Goal: Task Accomplishment & Management: Manage account settings

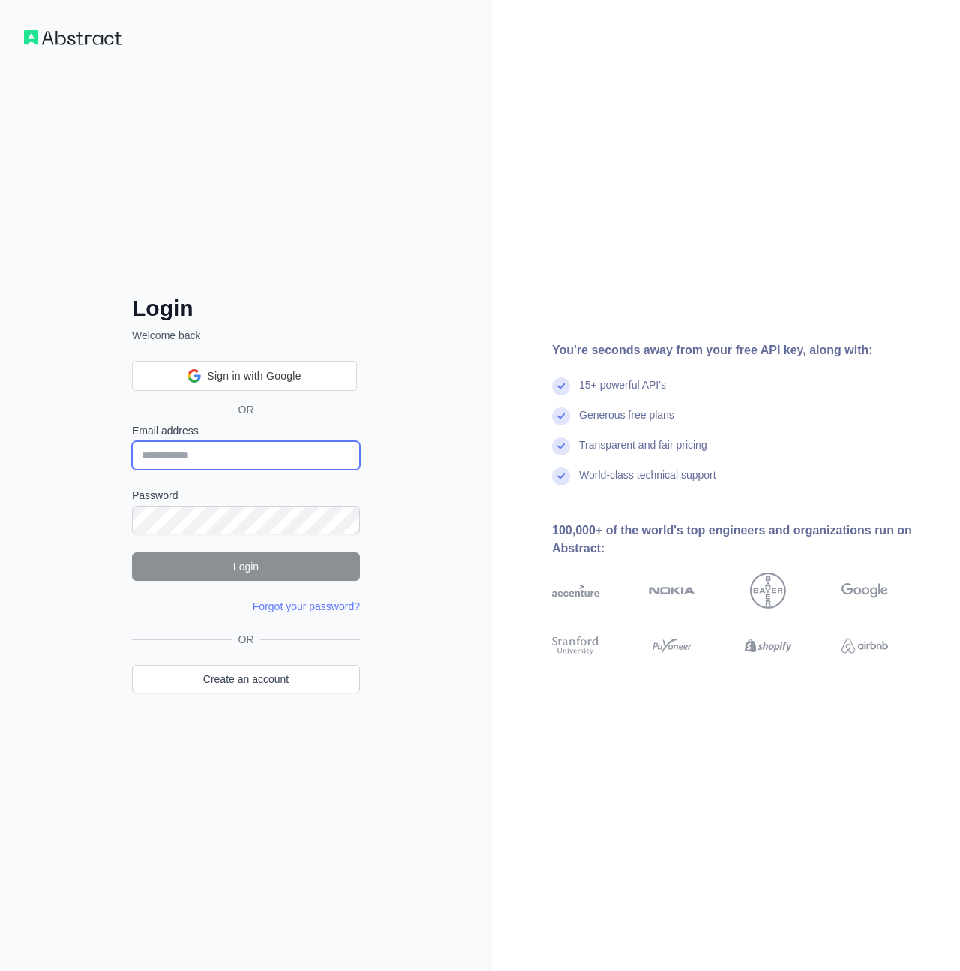
click at [250, 461] on input "Email address" at bounding box center [246, 455] width 228 height 29
type input "**********"
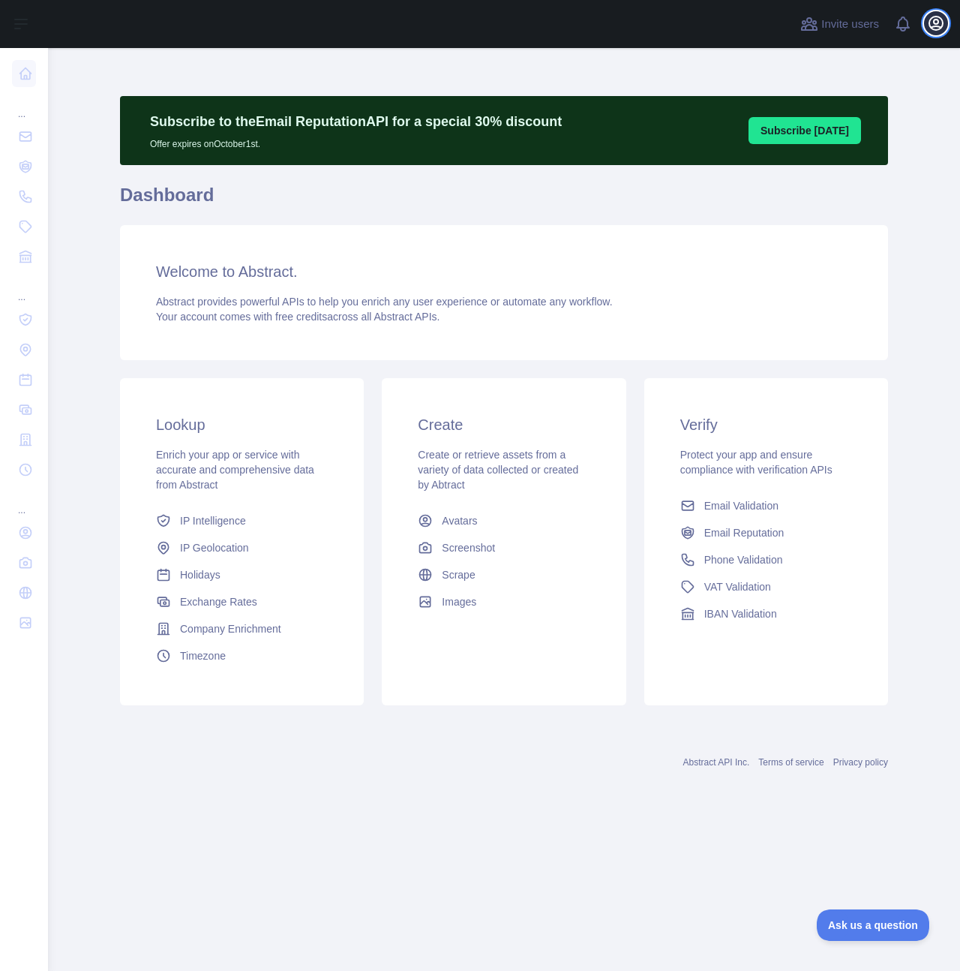
click at [935, 28] on icon "button" at bounding box center [936, 23] width 18 height 18
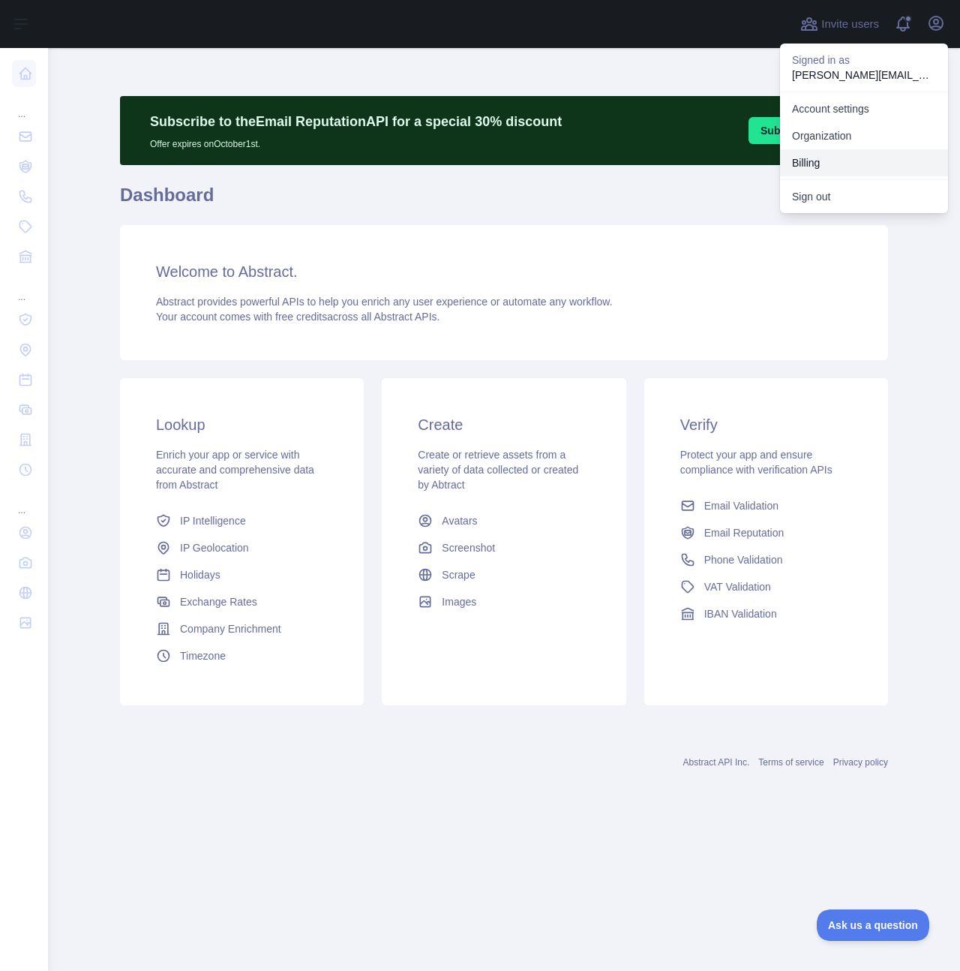
click at [824, 166] on button "Billing" at bounding box center [864, 162] width 168 height 27
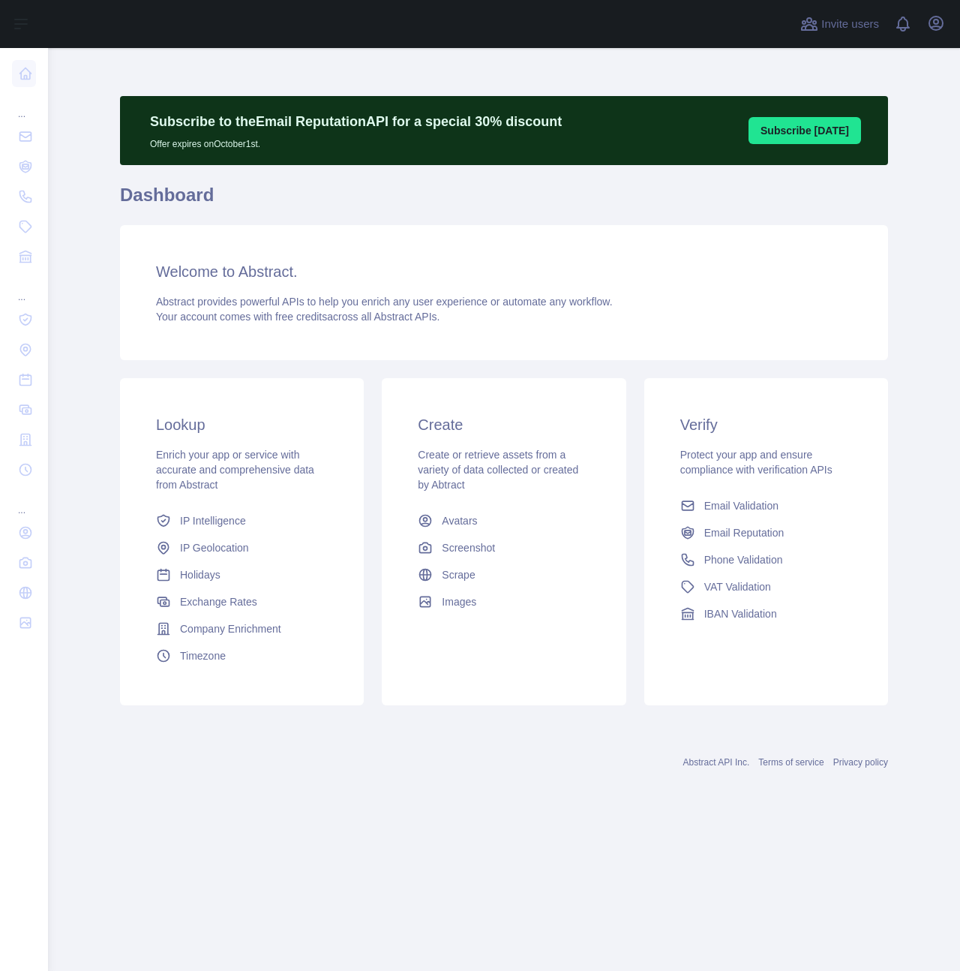
click at [946, 30] on div "Open user menu" at bounding box center [936, 24] width 24 height 26
click at [932, 31] on icon "button" at bounding box center [936, 23] width 18 height 18
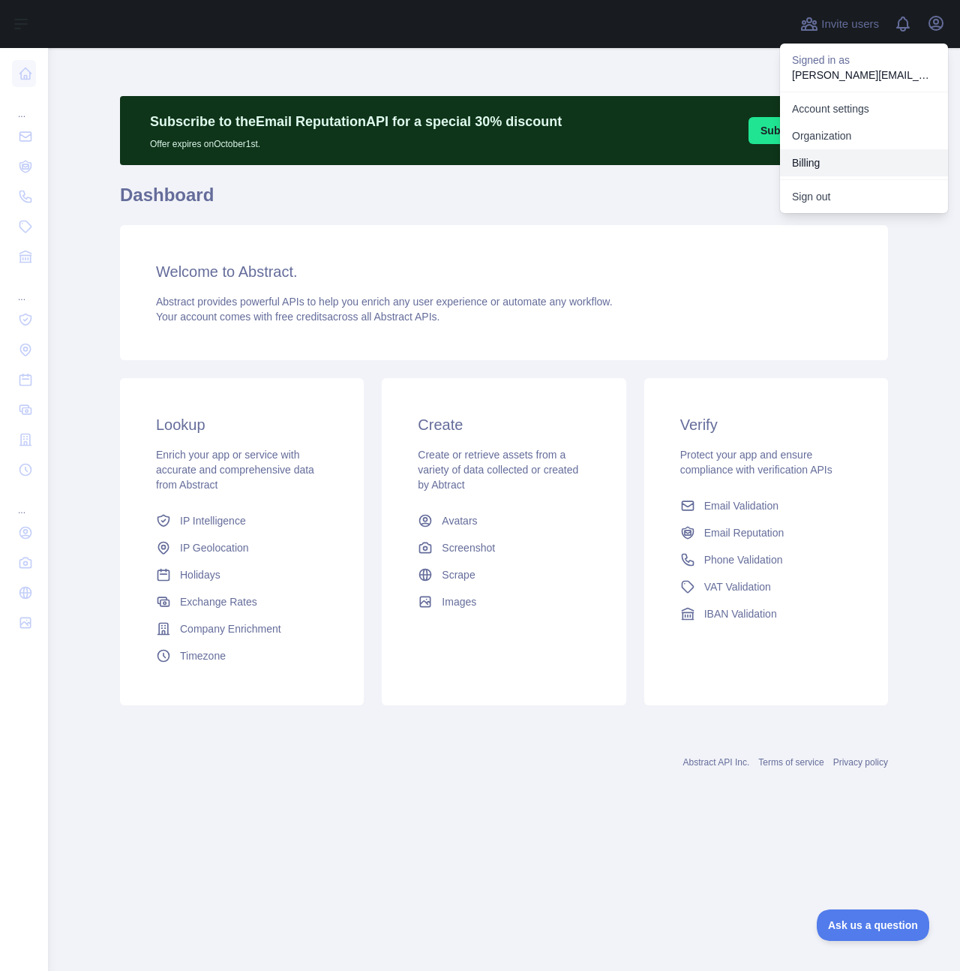
click at [834, 166] on button "Billing" at bounding box center [864, 162] width 168 height 27
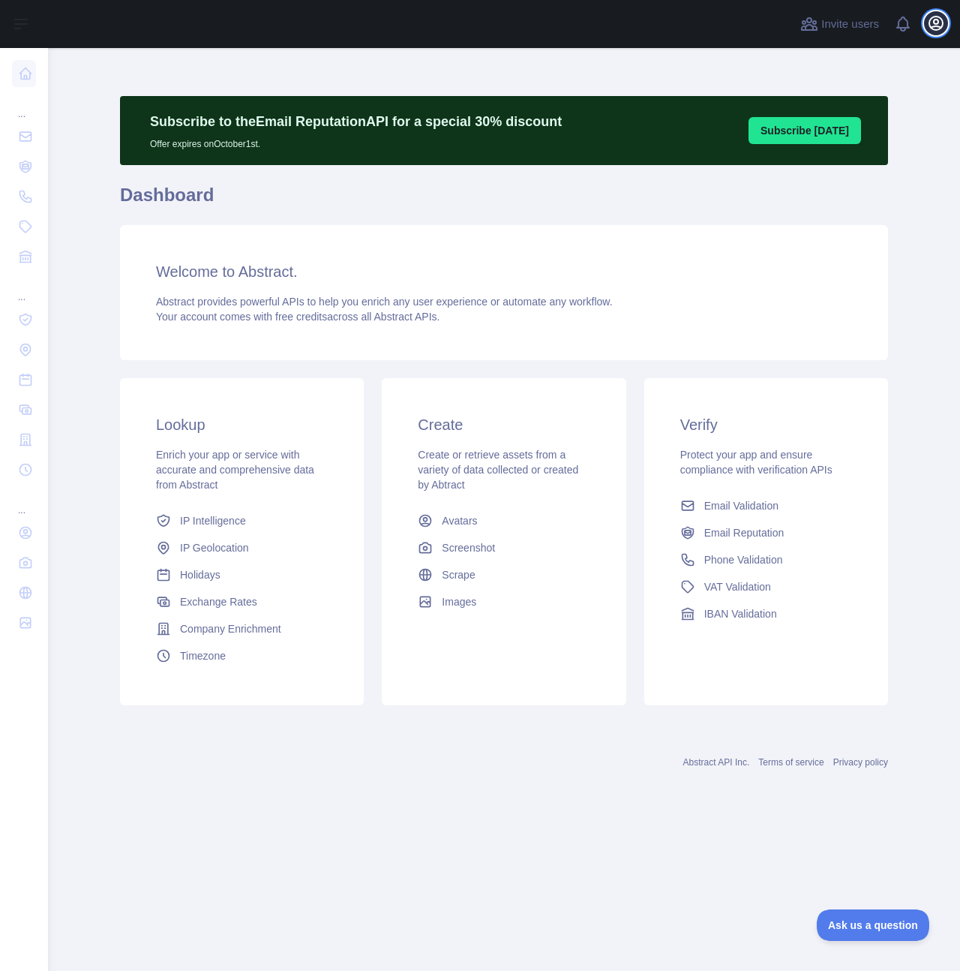
click at [933, 27] on icon "button" at bounding box center [936, 23] width 18 height 18
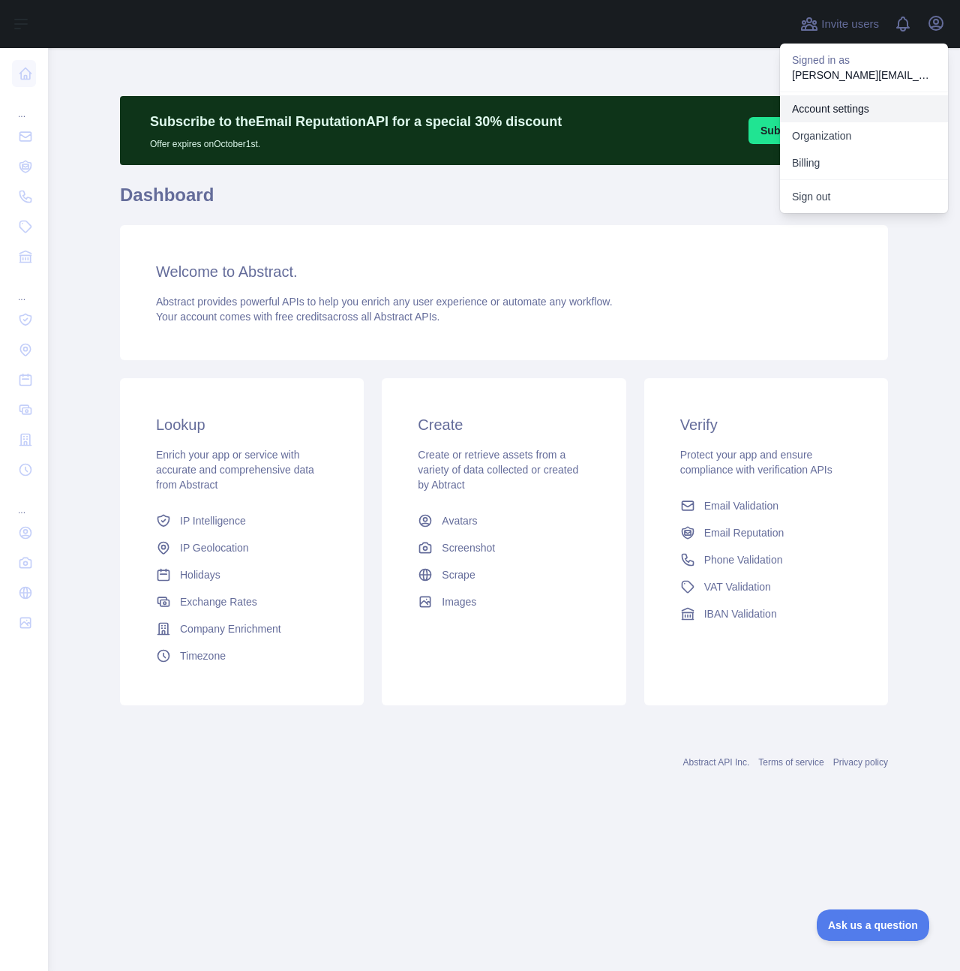
click at [874, 105] on link "Account settings" at bounding box center [864, 108] width 168 height 27
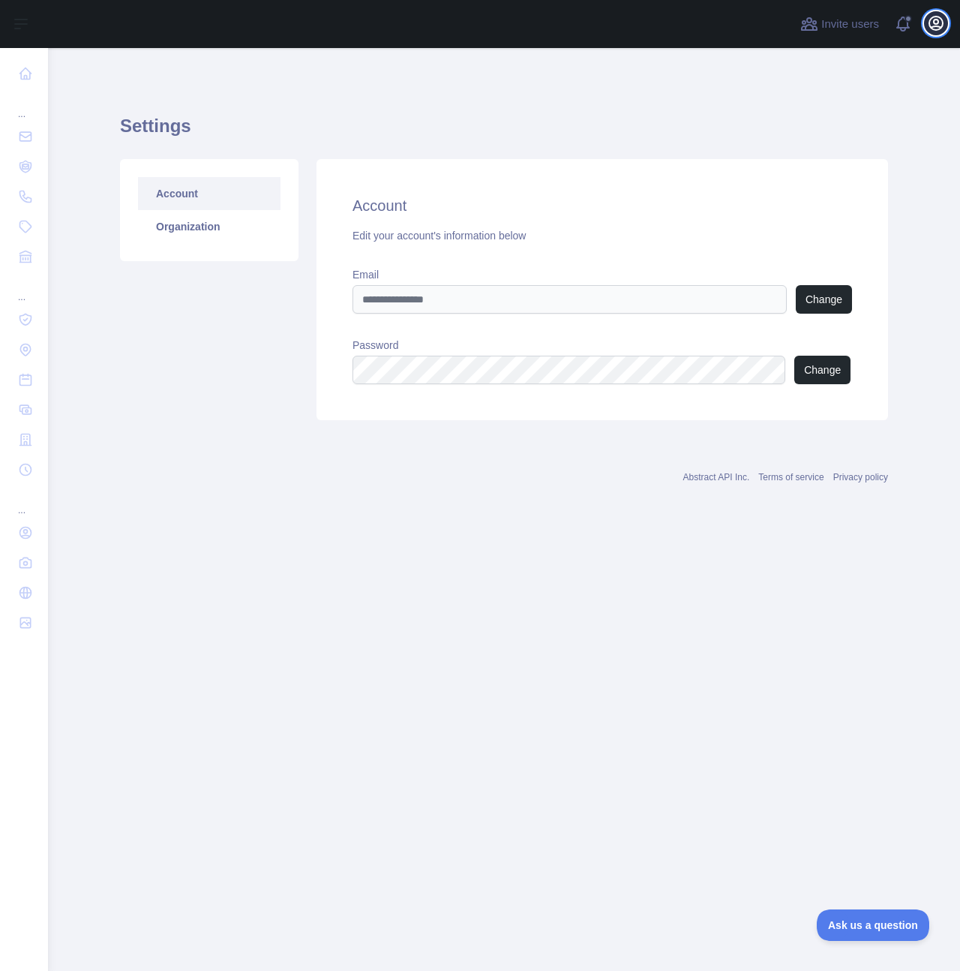
click at [934, 32] on button "Open user menu" at bounding box center [936, 23] width 24 height 24
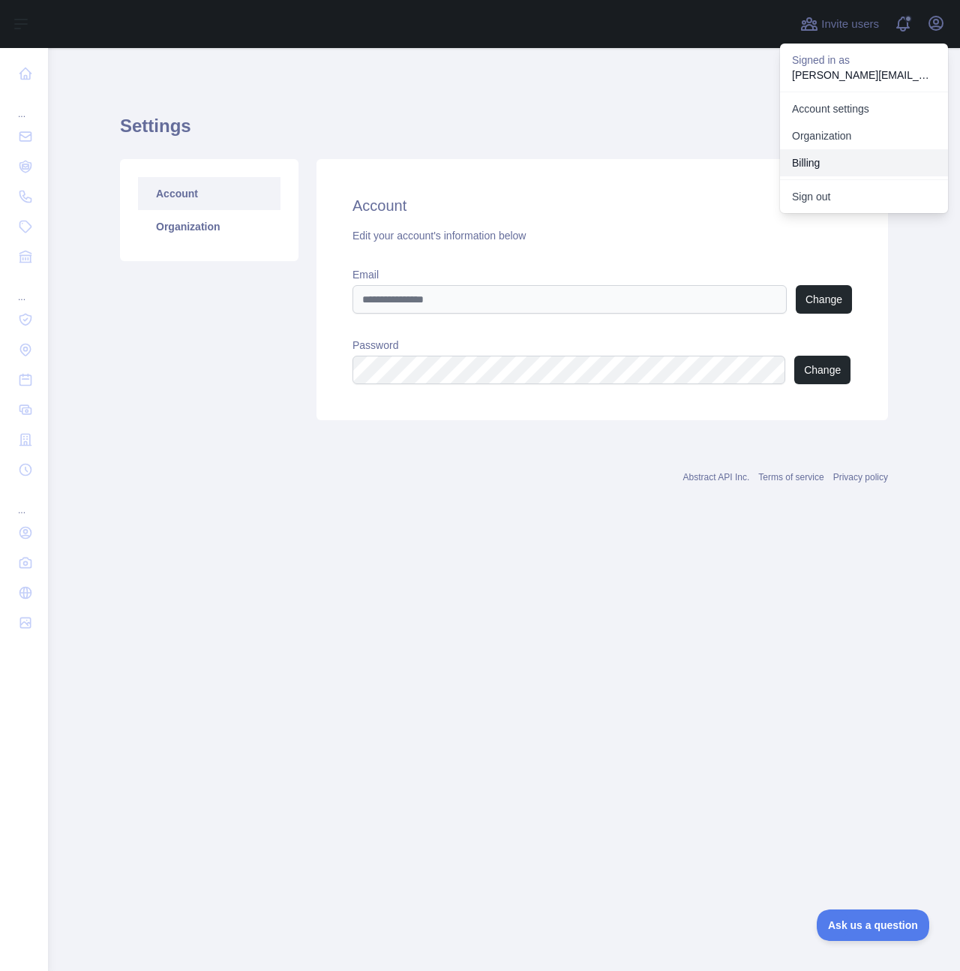
click at [822, 167] on button "Billing" at bounding box center [864, 162] width 168 height 27
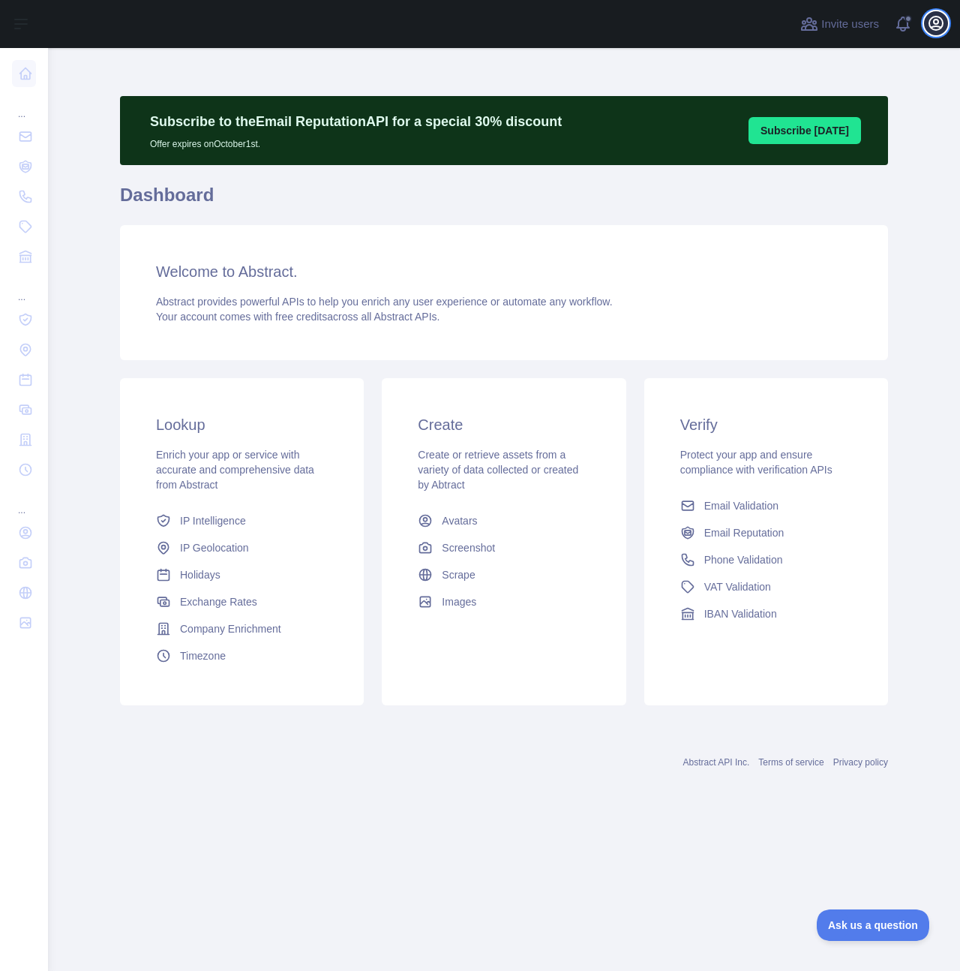
click at [935, 26] on icon "button" at bounding box center [937, 24] width 14 height 14
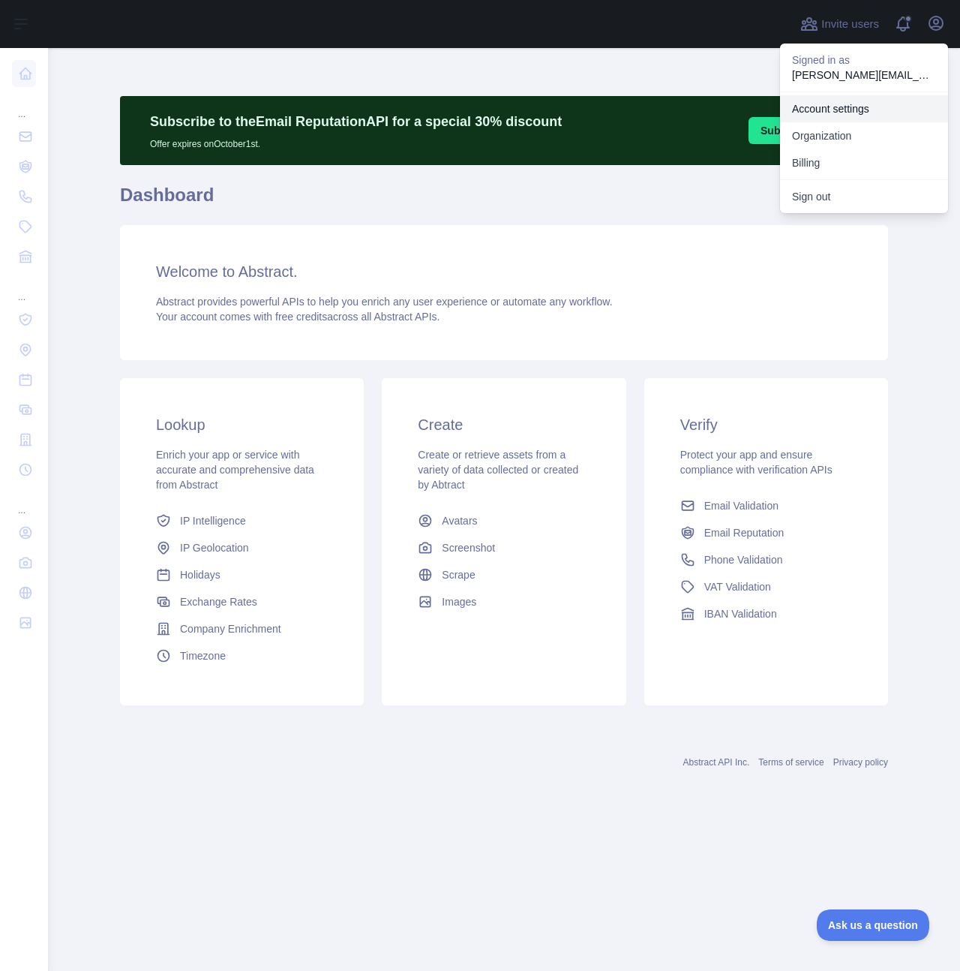
click at [865, 108] on link "Account settings" at bounding box center [864, 108] width 168 height 27
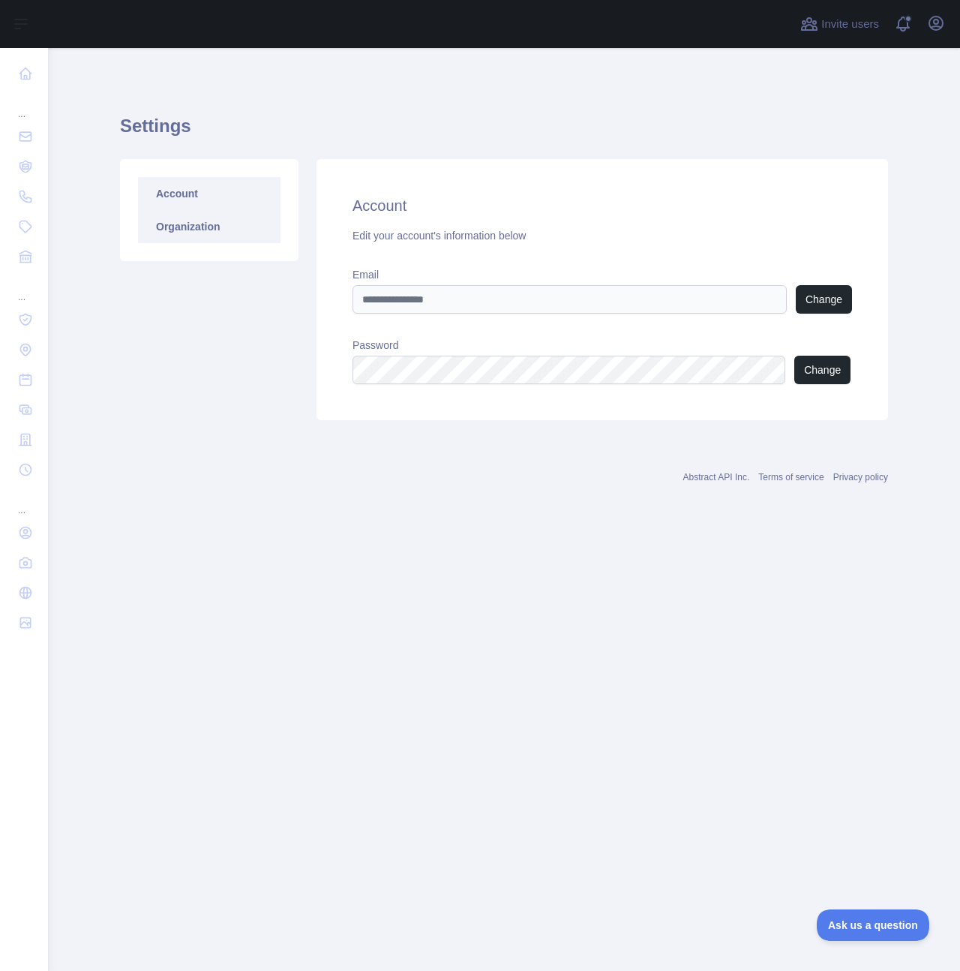
click at [231, 242] on div "Account Organization" at bounding box center [209, 210] width 179 height 102
click at [237, 225] on link "Organization" at bounding box center [209, 226] width 143 height 33
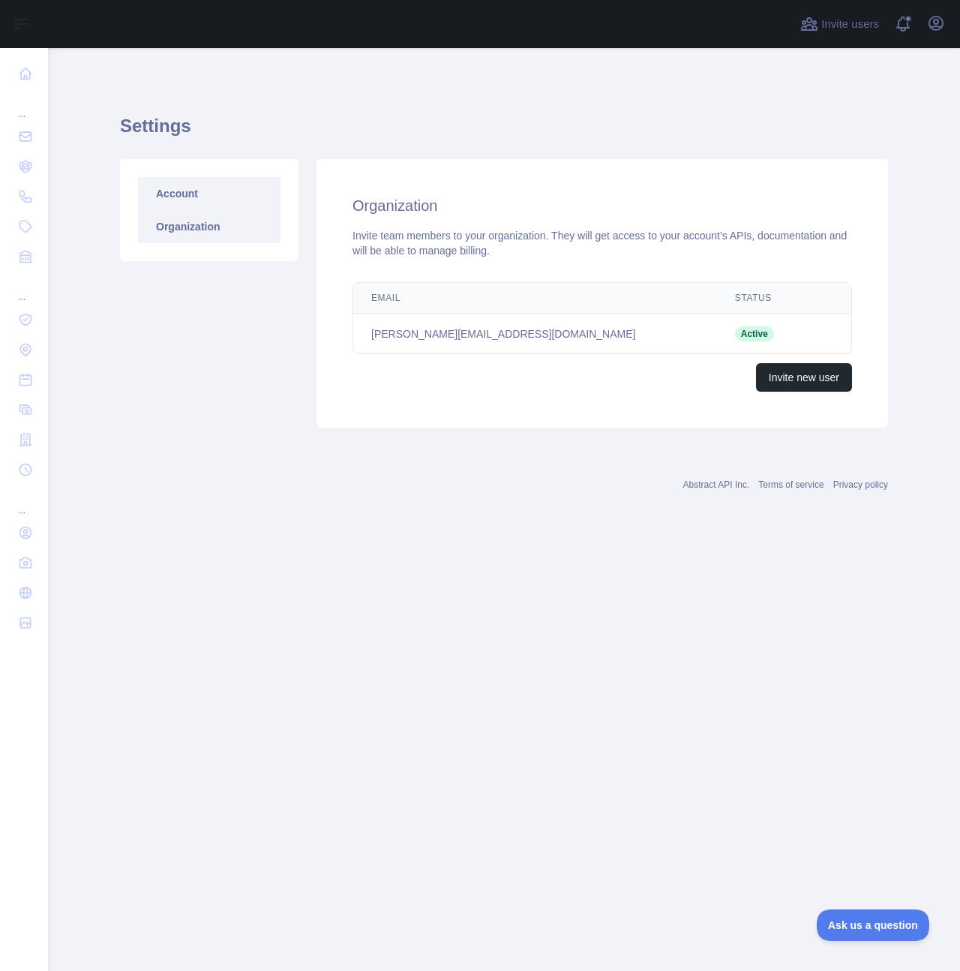
click at [244, 194] on link "Account" at bounding box center [209, 193] width 143 height 33
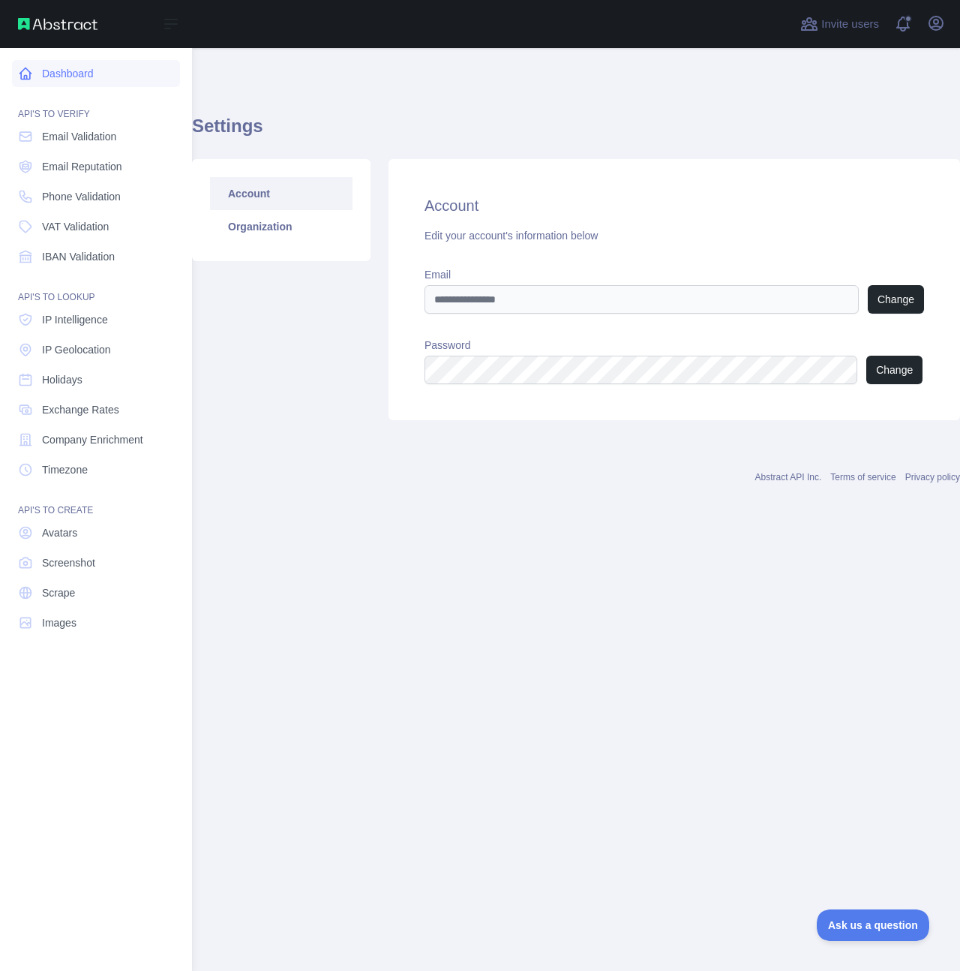
click at [32, 75] on icon at bounding box center [25, 73] width 15 height 15
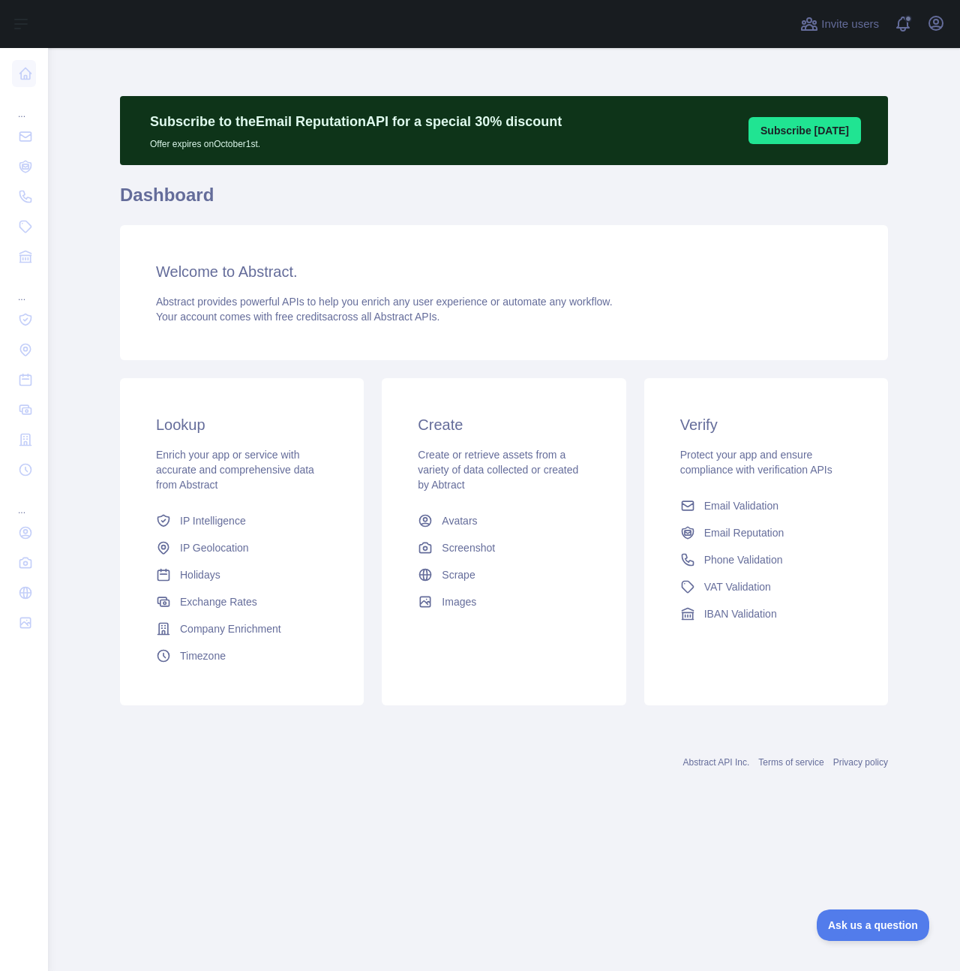
click at [821, 119] on button "Subscribe [DATE]" at bounding box center [805, 130] width 113 height 27
click at [932, 24] on icon "button" at bounding box center [936, 23] width 18 height 18
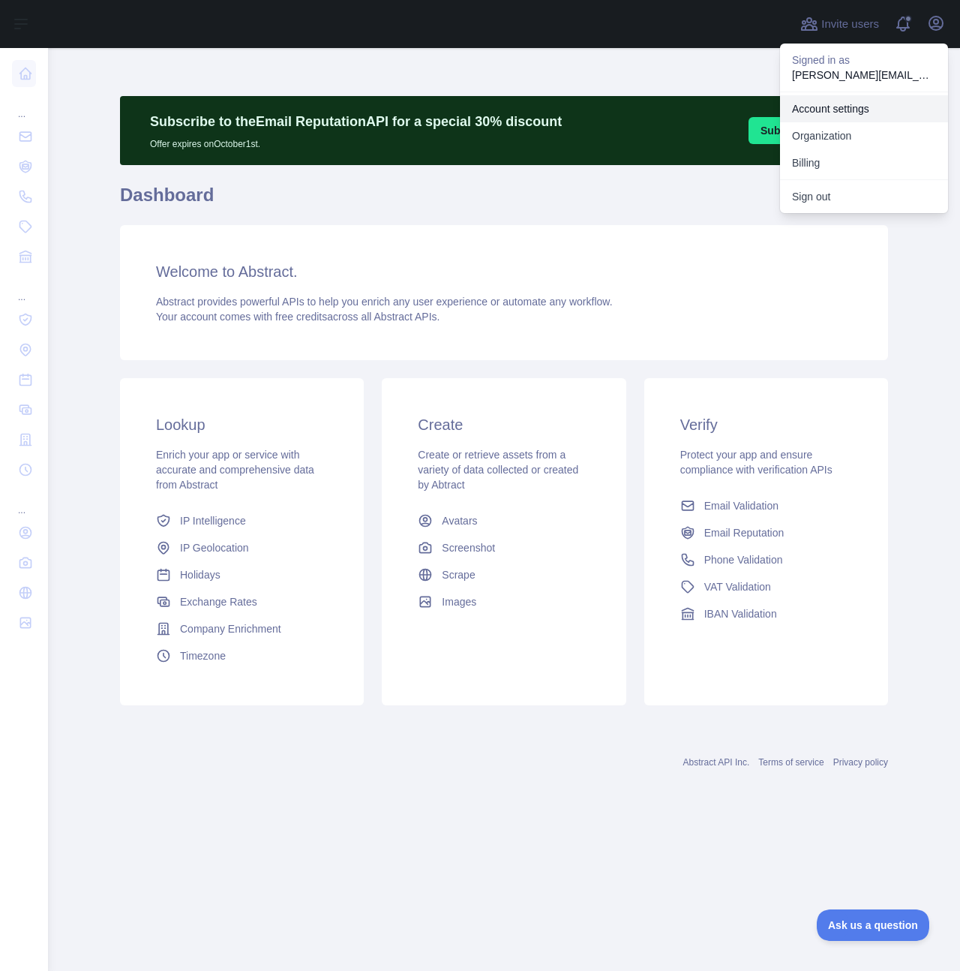
click at [851, 108] on link "Account settings" at bounding box center [864, 108] width 168 height 27
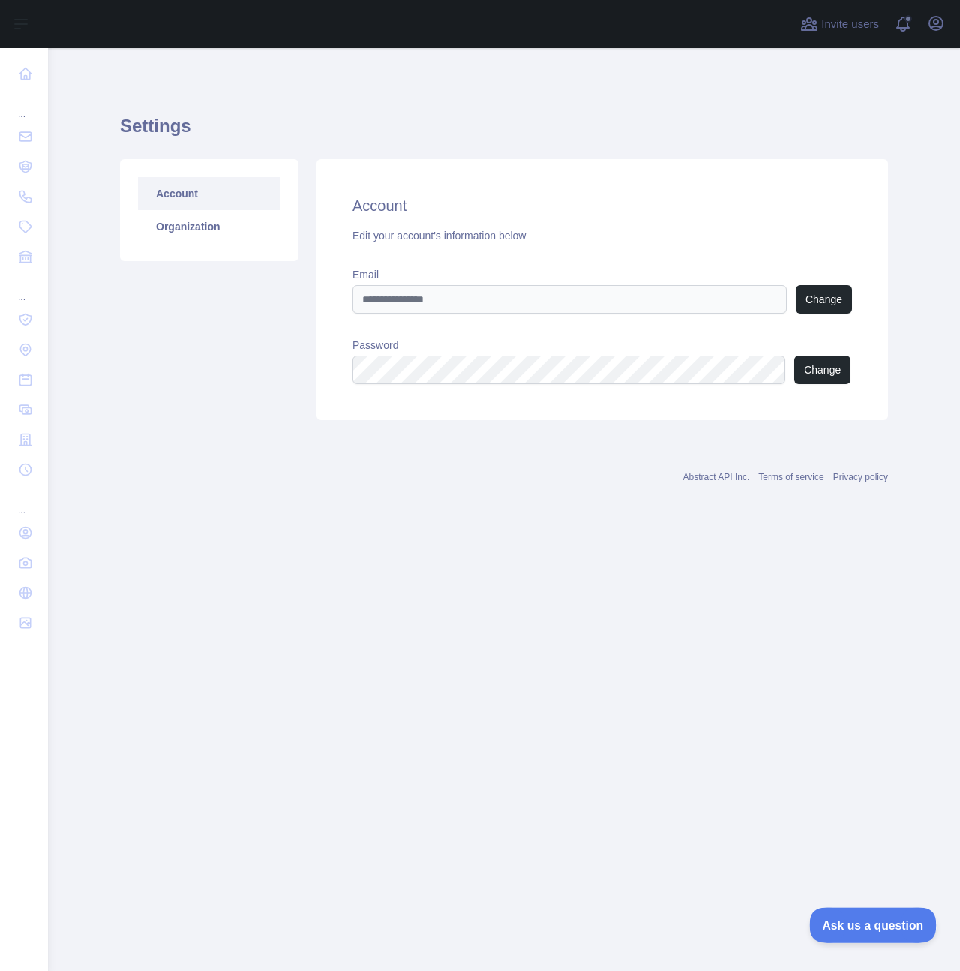
click at [897, 921] on span "Ask us a question" at bounding box center [866, 923] width 113 height 11
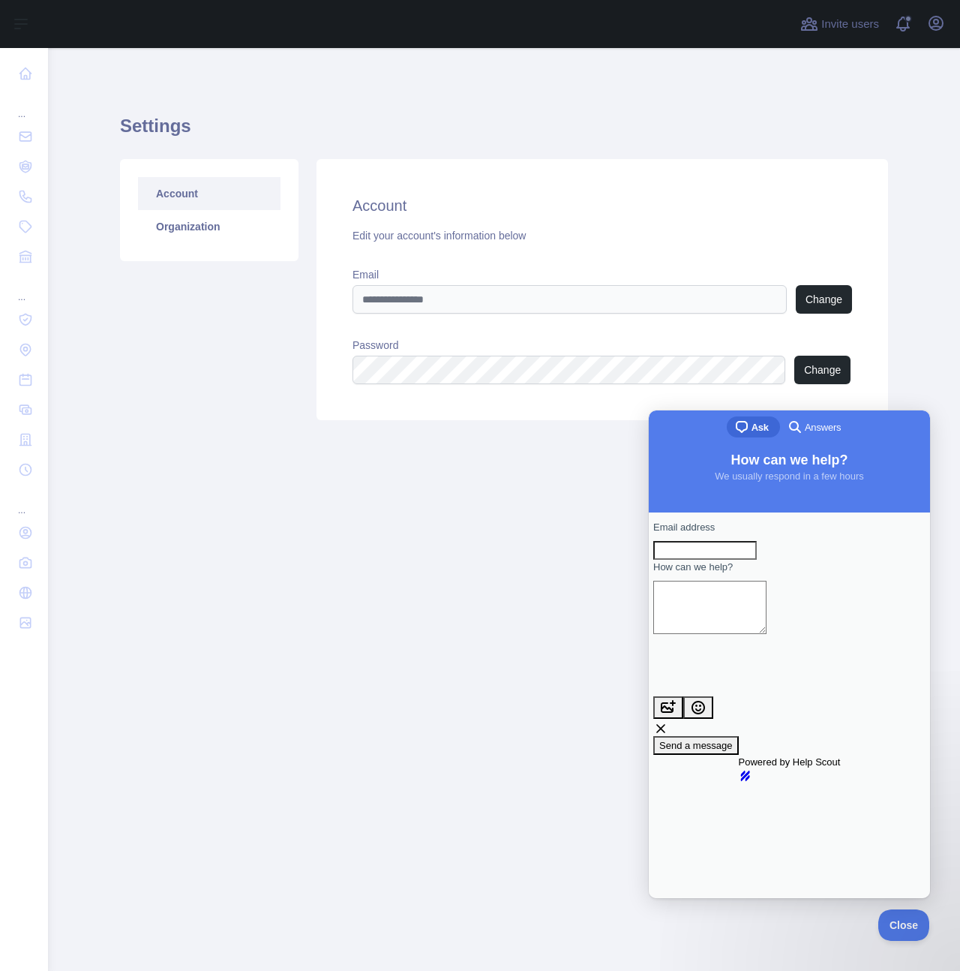
click at [828, 420] on span "Answers" at bounding box center [823, 427] width 36 height 15
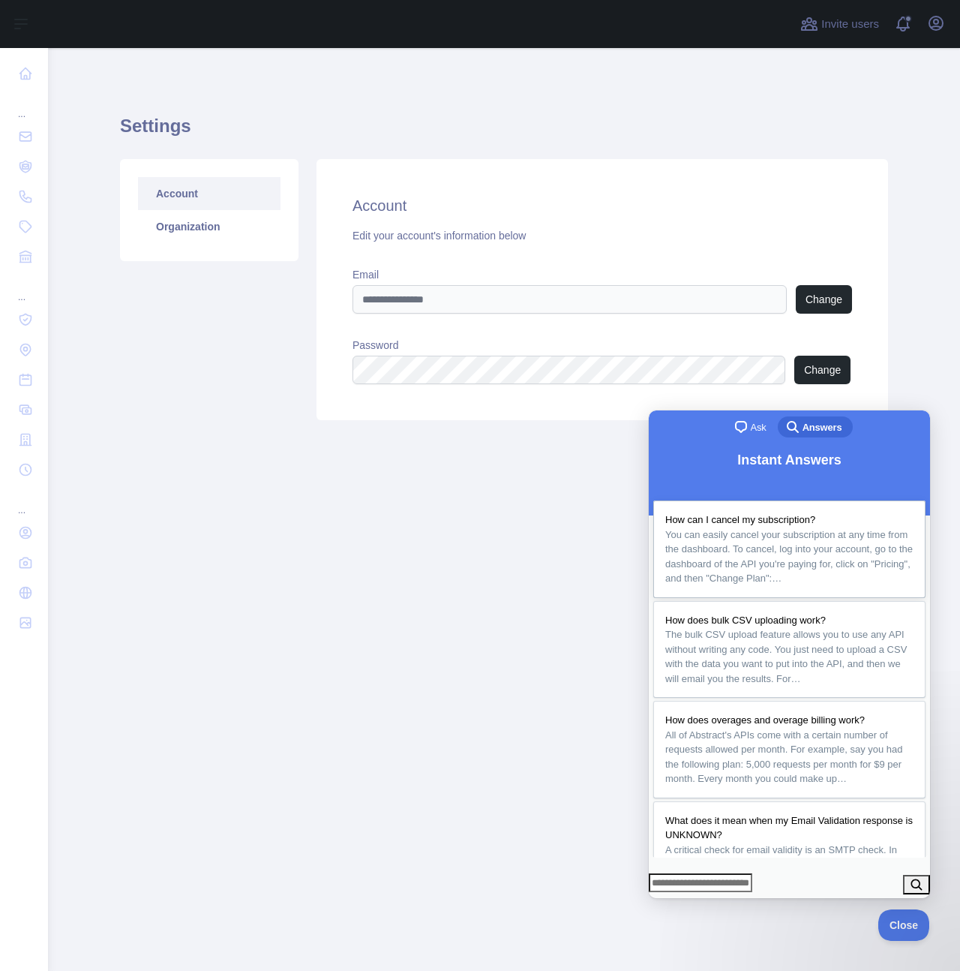
click at [806, 513] on link "How can I cancel my subscription? You can easily cancel your subscription at an…" at bounding box center [789, 549] width 272 height 98
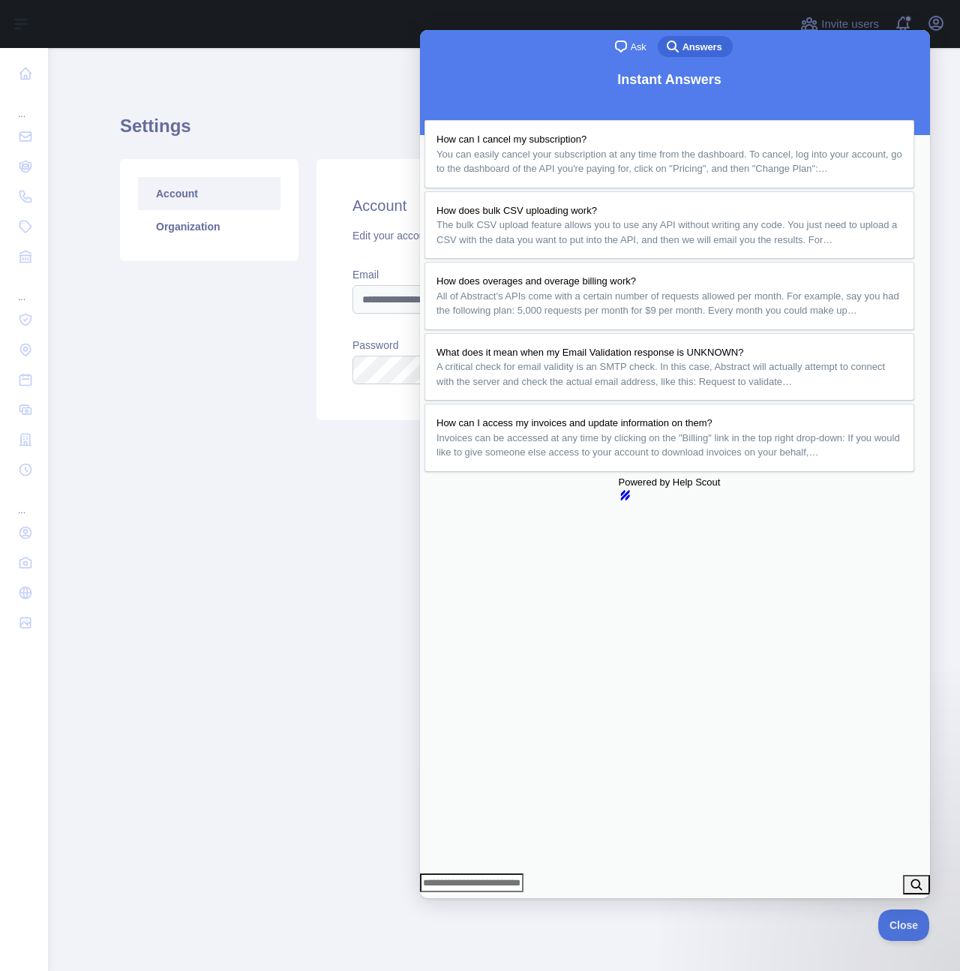
click at [359, 131] on h1 "Settings" at bounding box center [504, 132] width 768 height 36
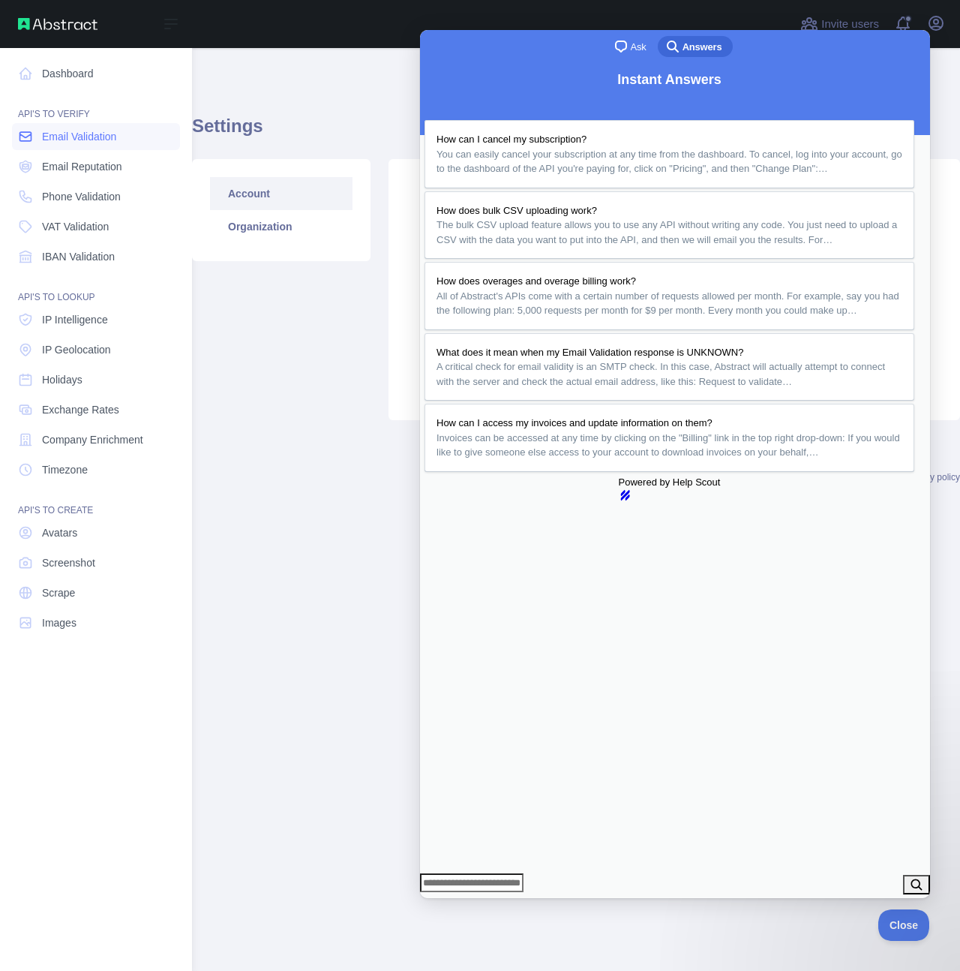
click at [67, 134] on span "Email Validation" at bounding box center [79, 136] width 74 height 15
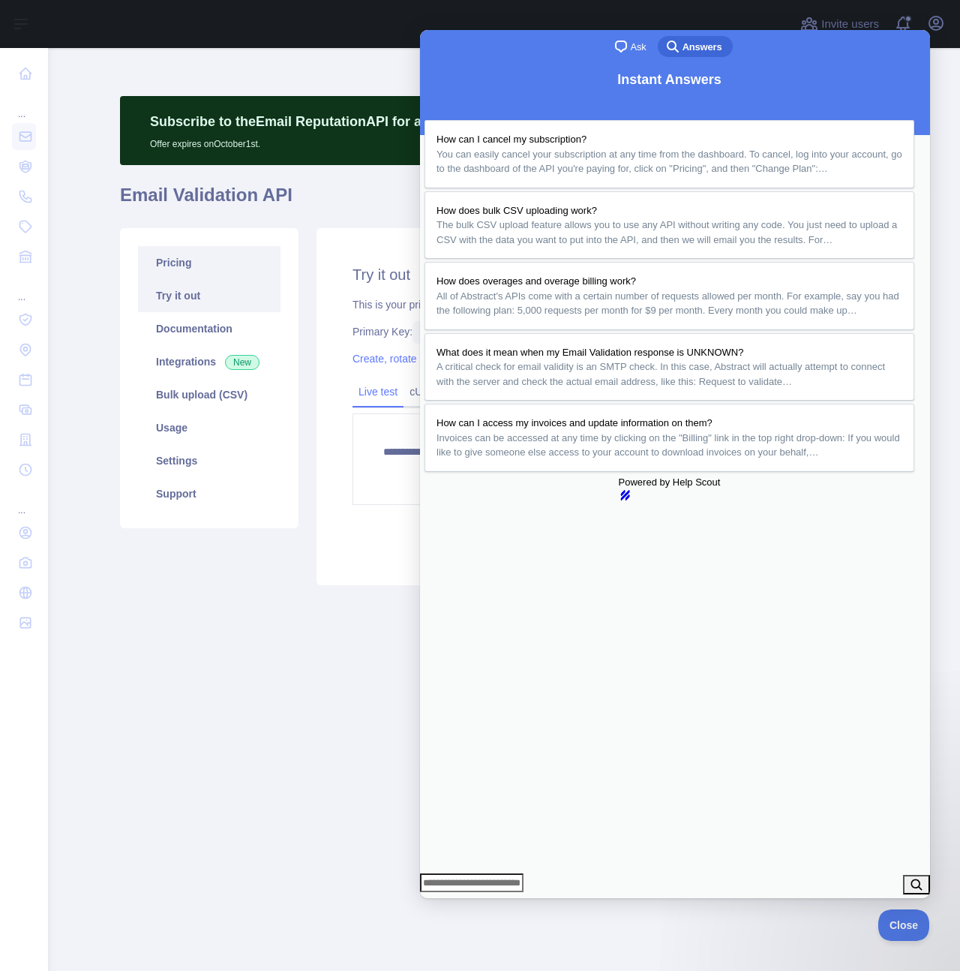
click at [204, 263] on link "Pricing" at bounding box center [209, 262] width 143 height 33
click at [448, 899] on button "Close" at bounding box center [434, 909] width 27 height 20
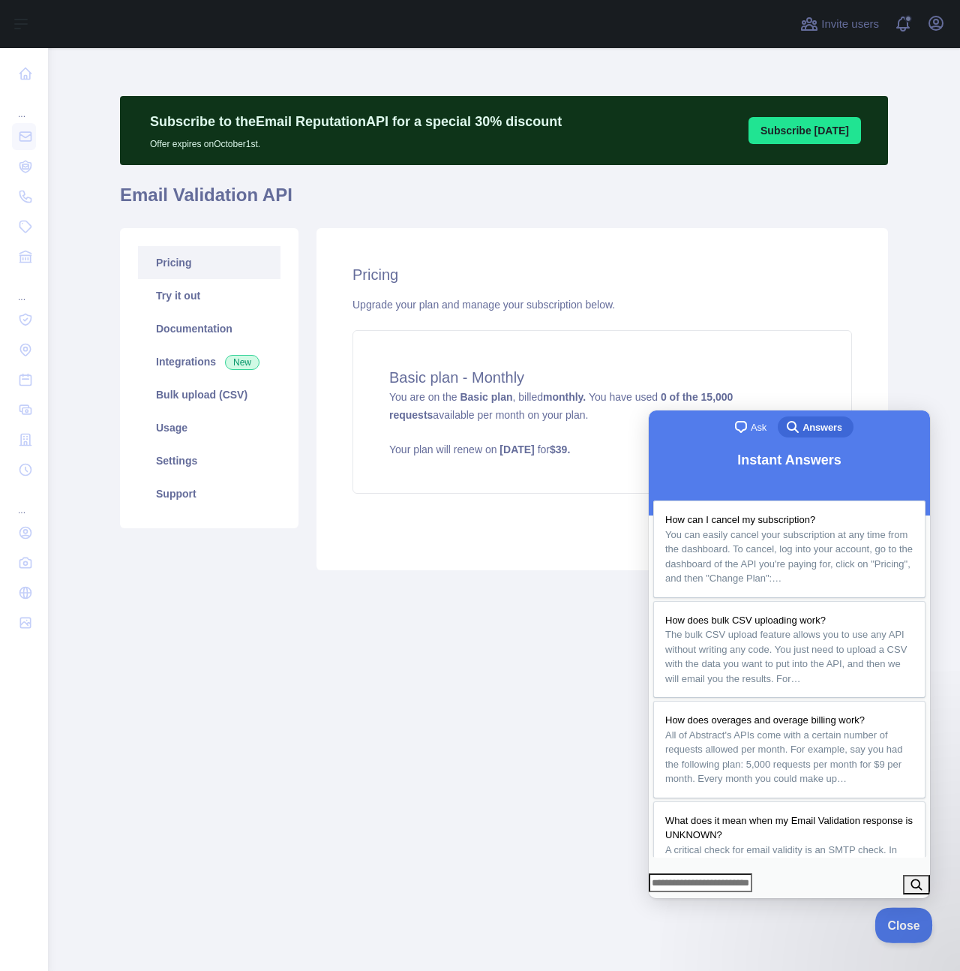
click at [905, 918] on span "Close" at bounding box center [900, 923] width 51 height 11
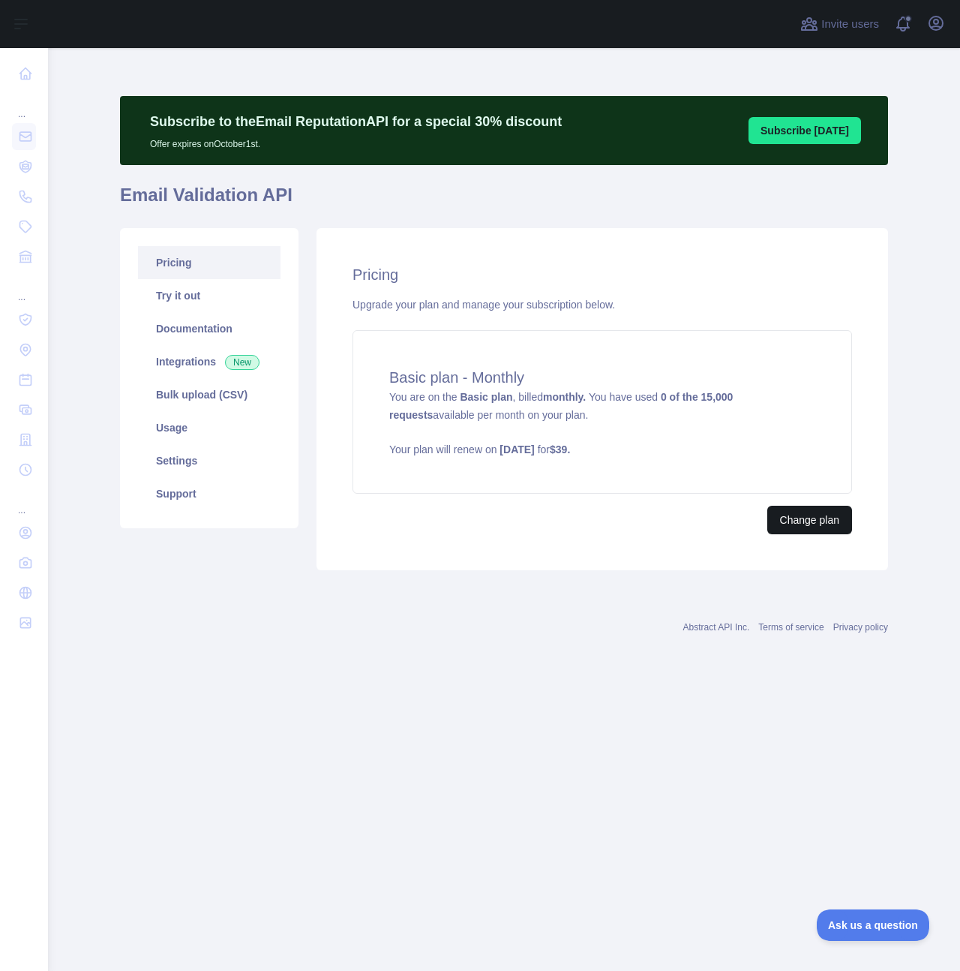
click at [826, 524] on button "Change plan" at bounding box center [809, 520] width 85 height 29
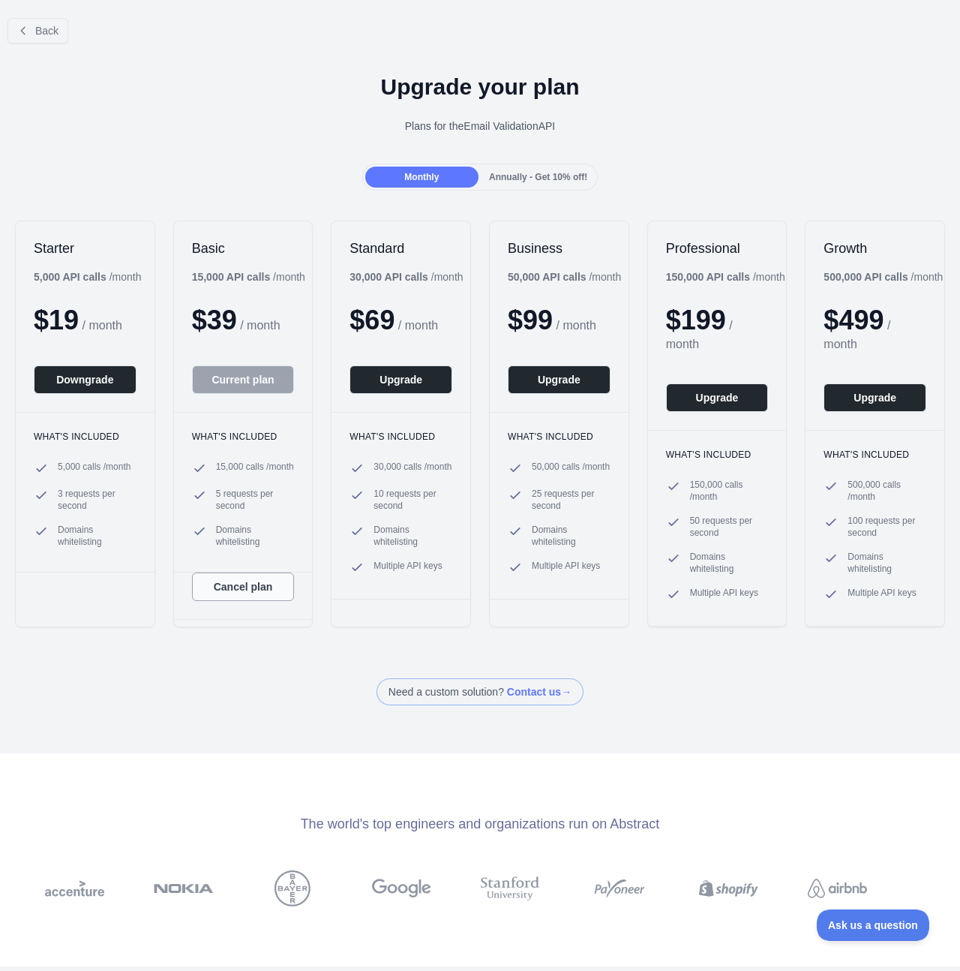
click at [260, 596] on button "Cancel plan" at bounding box center [243, 586] width 103 height 29
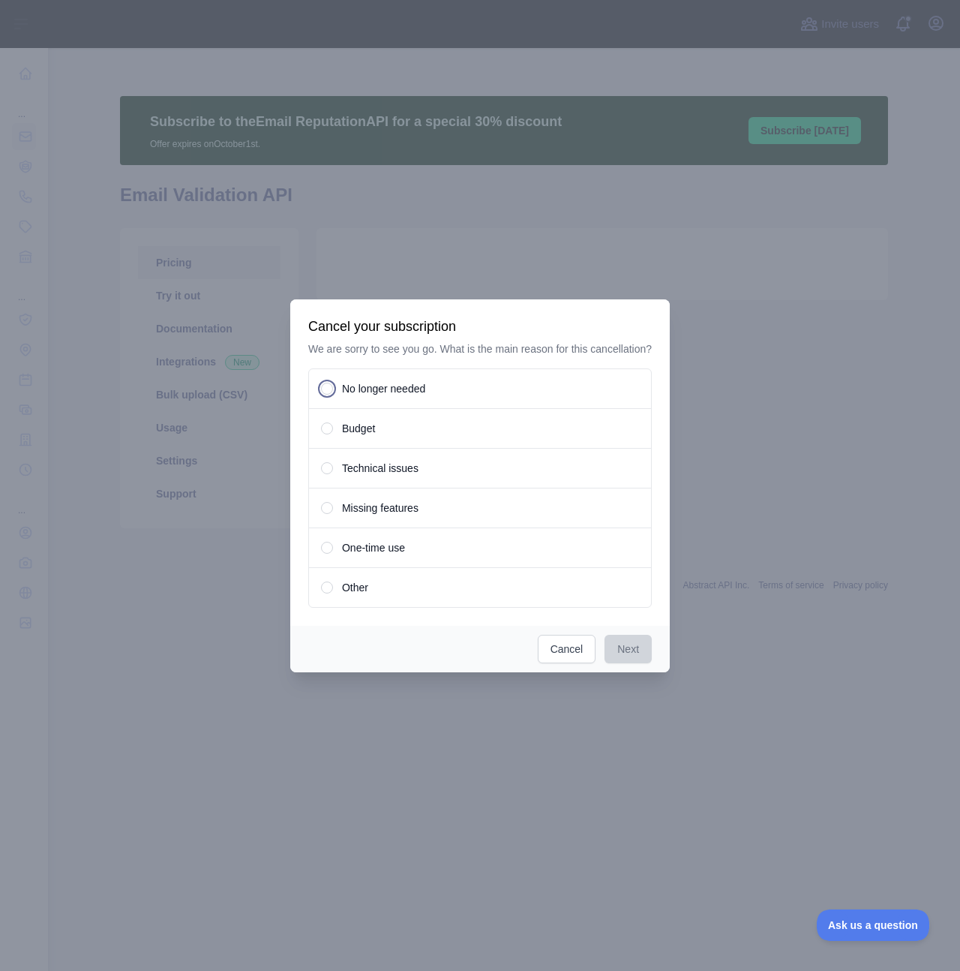
click at [403, 393] on span "No longer needed" at bounding box center [383, 388] width 83 height 15
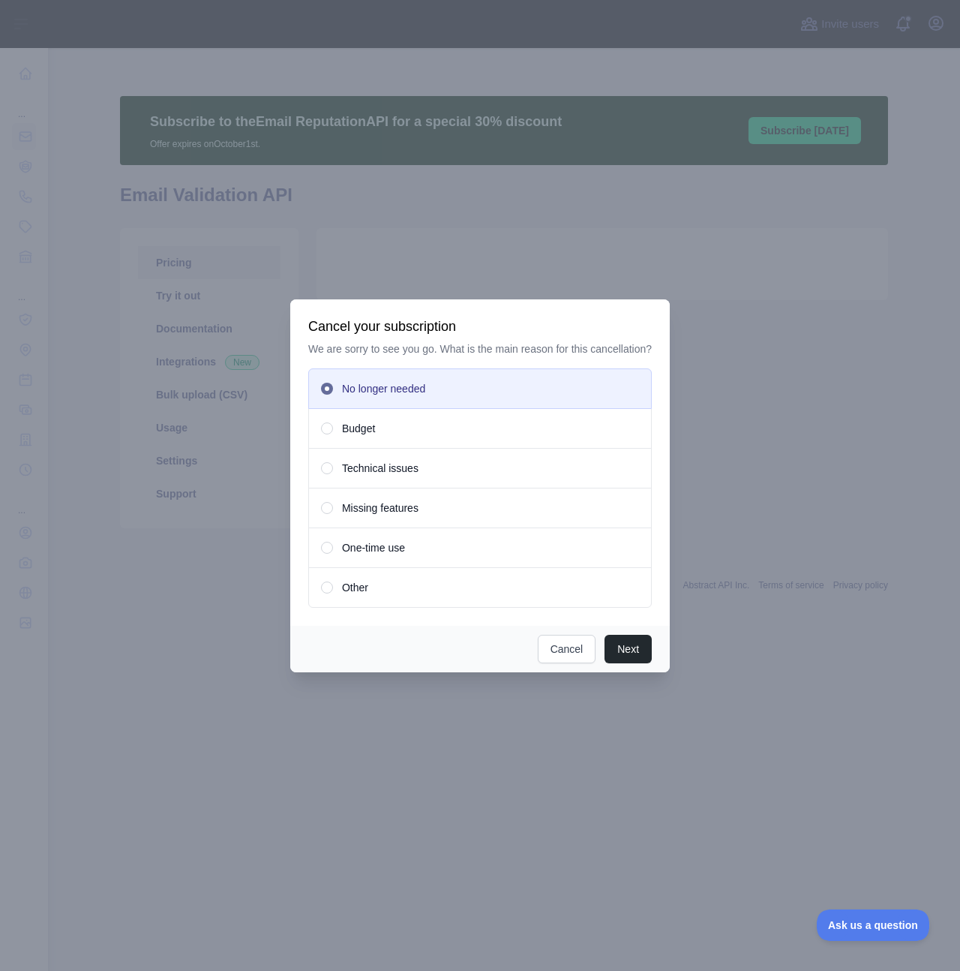
click at [629, 672] on div "Next Cancel" at bounding box center [480, 649] width 380 height 47
click at [635, 659] on button "Next" at bounding box center [628, 649] width 47 height 29
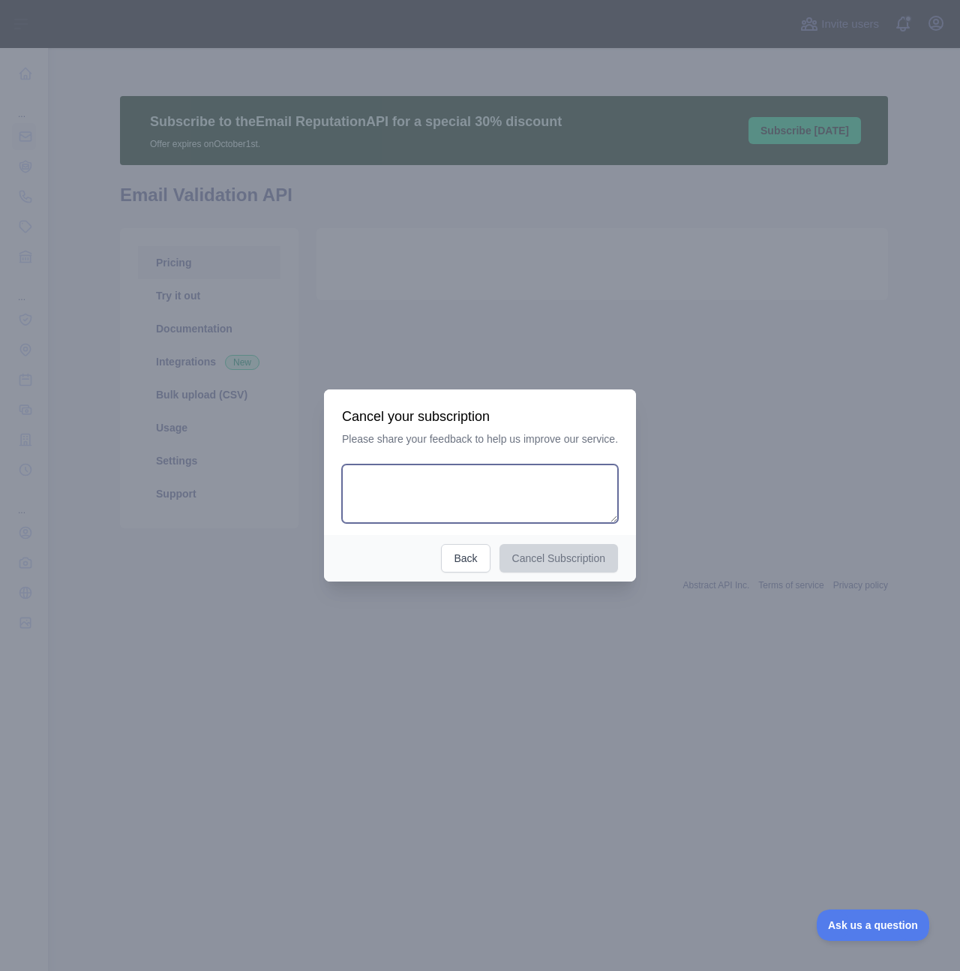
click at [494, 506] on textarea at bounding box center [480, 493] width 276 height 59
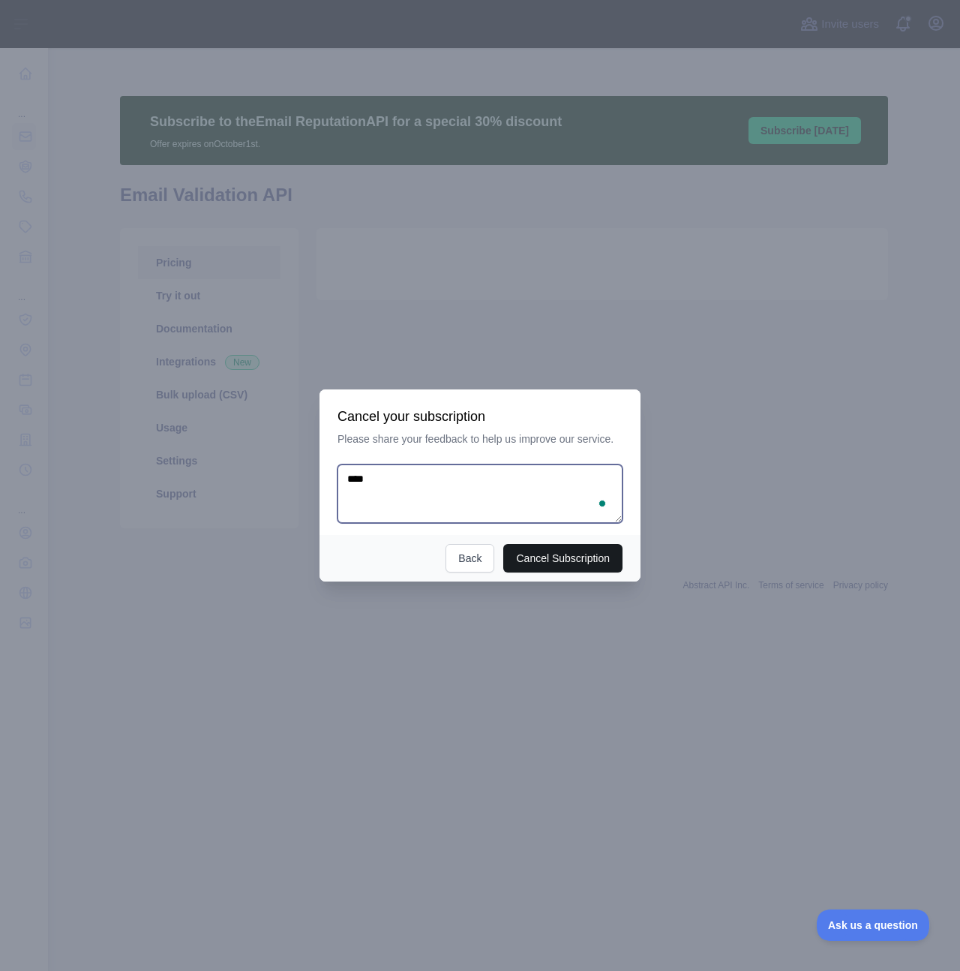
type textarea "****"
click at [545, 545] on button "Cancel Subscription" at bounding box center [562, 558] width 119 height 29
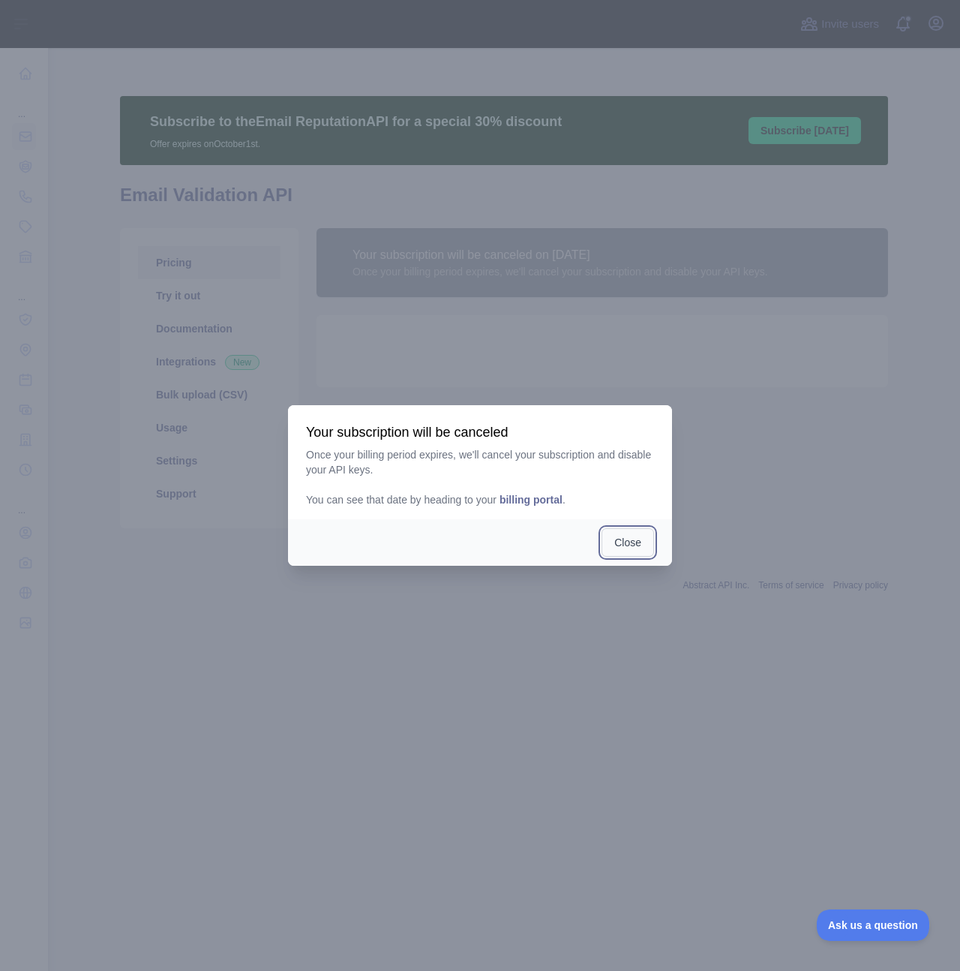
click at [634, 549] on button "Close" at bounding box center [628, 542] width 53 height 29
